Goal: Task Accomplishment & Management: Manage account settings

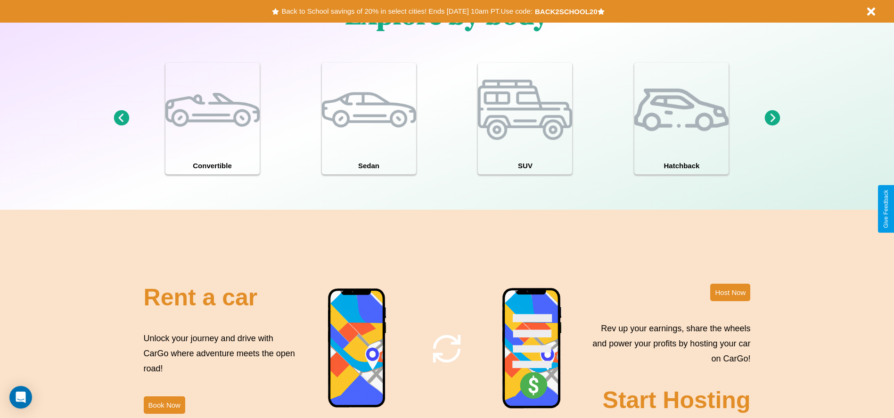
scroll to position [1352, 0]
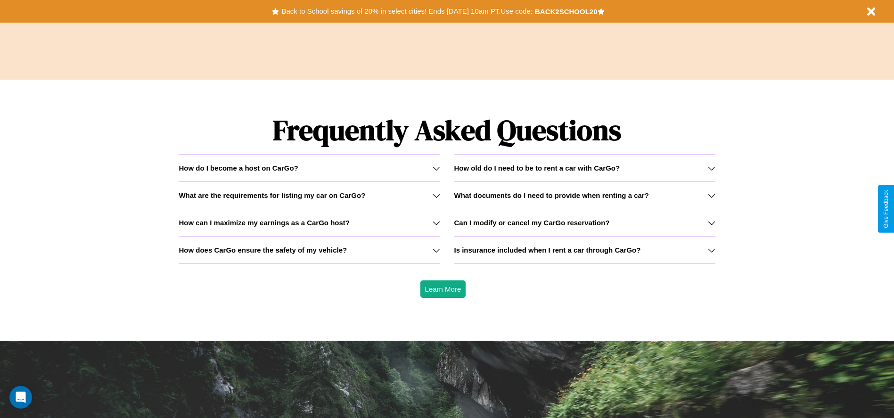
click at [711, 250] on icon at bounding box center [712, 251] width 8 height 8
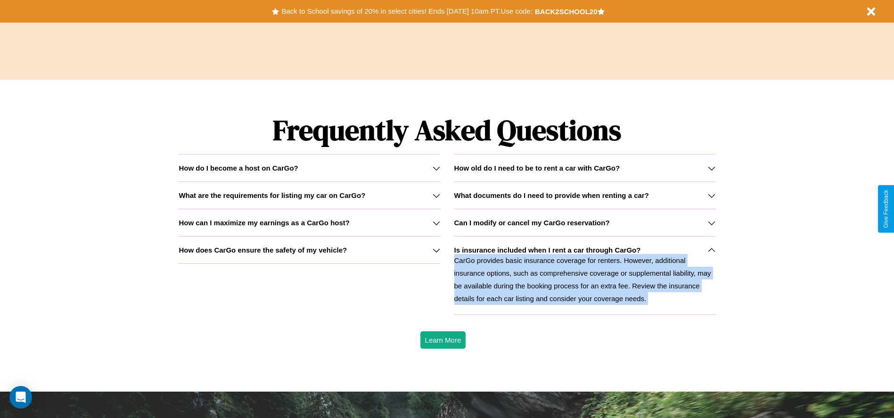
click at [711, 195] on icon at bounding box center [712, 196] width 8 height 8
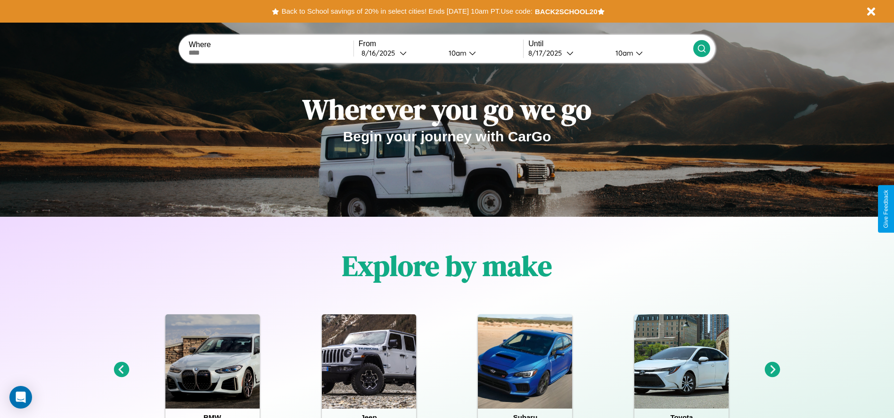
scroll to position [0, 0]
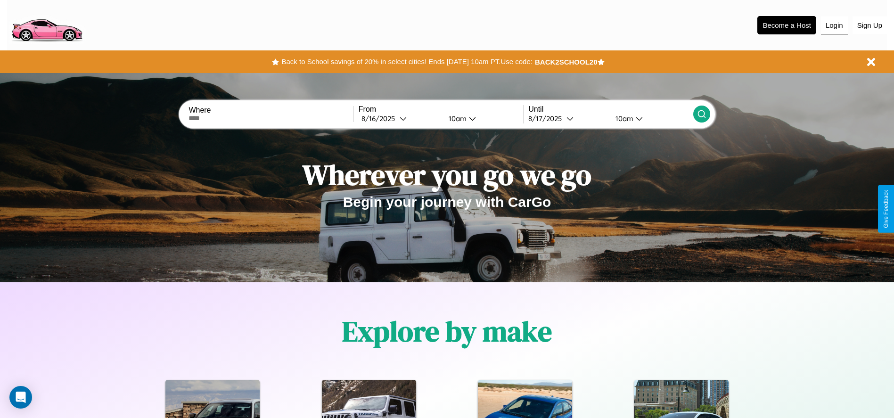
click at [834, 25] on button "Login" at bounding box center [834, 25] width 27 height 18
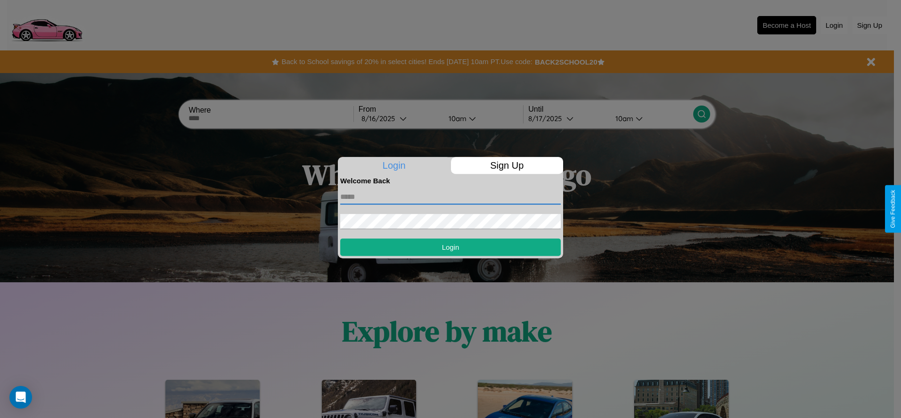
click at [451, 197] on input "text" at bounding box center [450, 196] width 221 height 15
type input "**********"
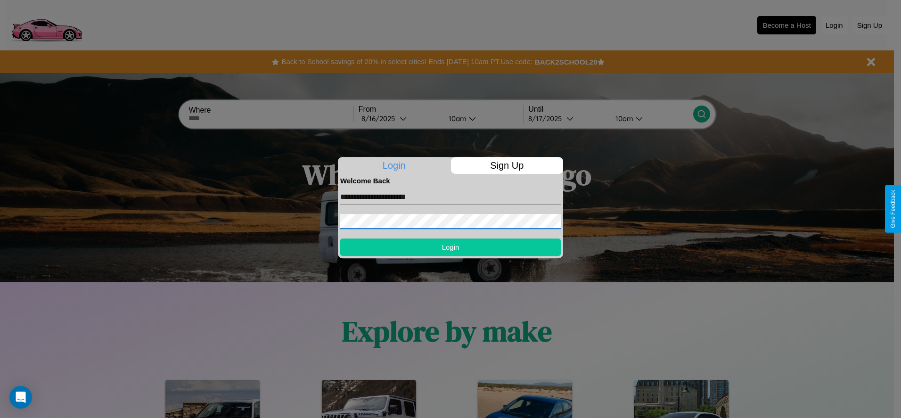
click at [451, 247] on button "Login" at bounding box center [450, 247] width 221 height 17
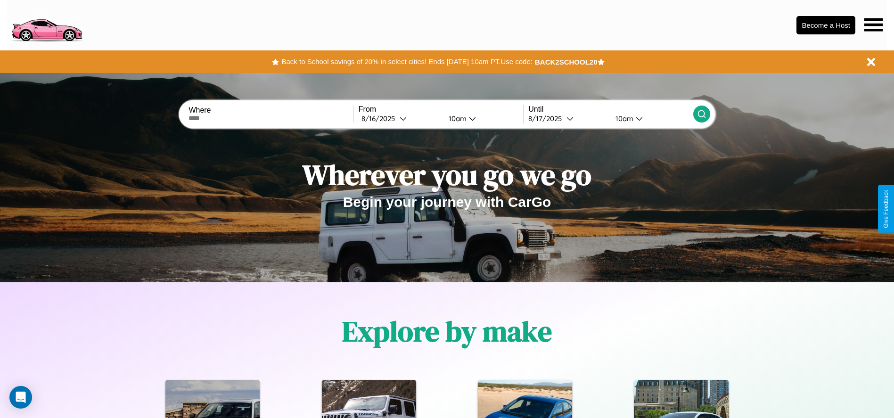
click at [873, 25] on icon at bounding box center [873, 24] width 18 height 13
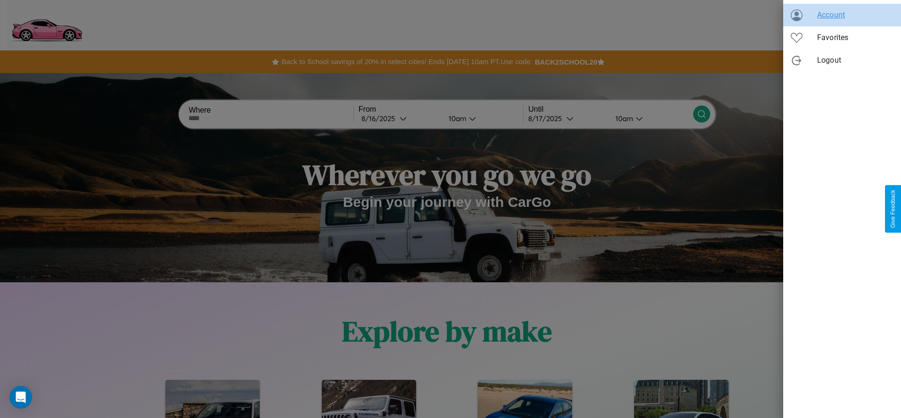
click at [842, 15] on span "Account" at bounding box center [855, 14] width 76 height 11
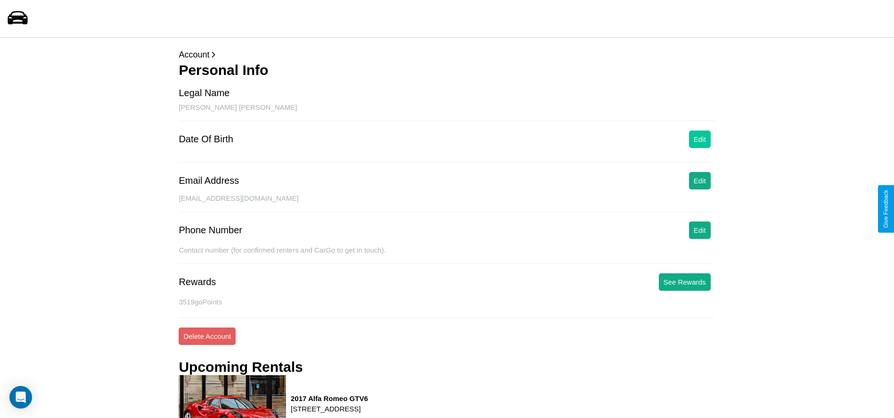
click at [700, 139] on button "Edit" at bounding box center [700, 139] width 22 height 17
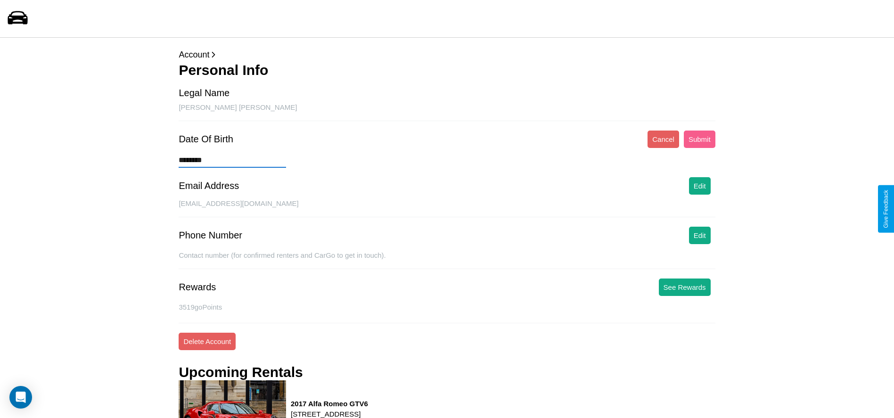
type input "*********"
